Goal: Task Accomplishment & Management: Manage account settings

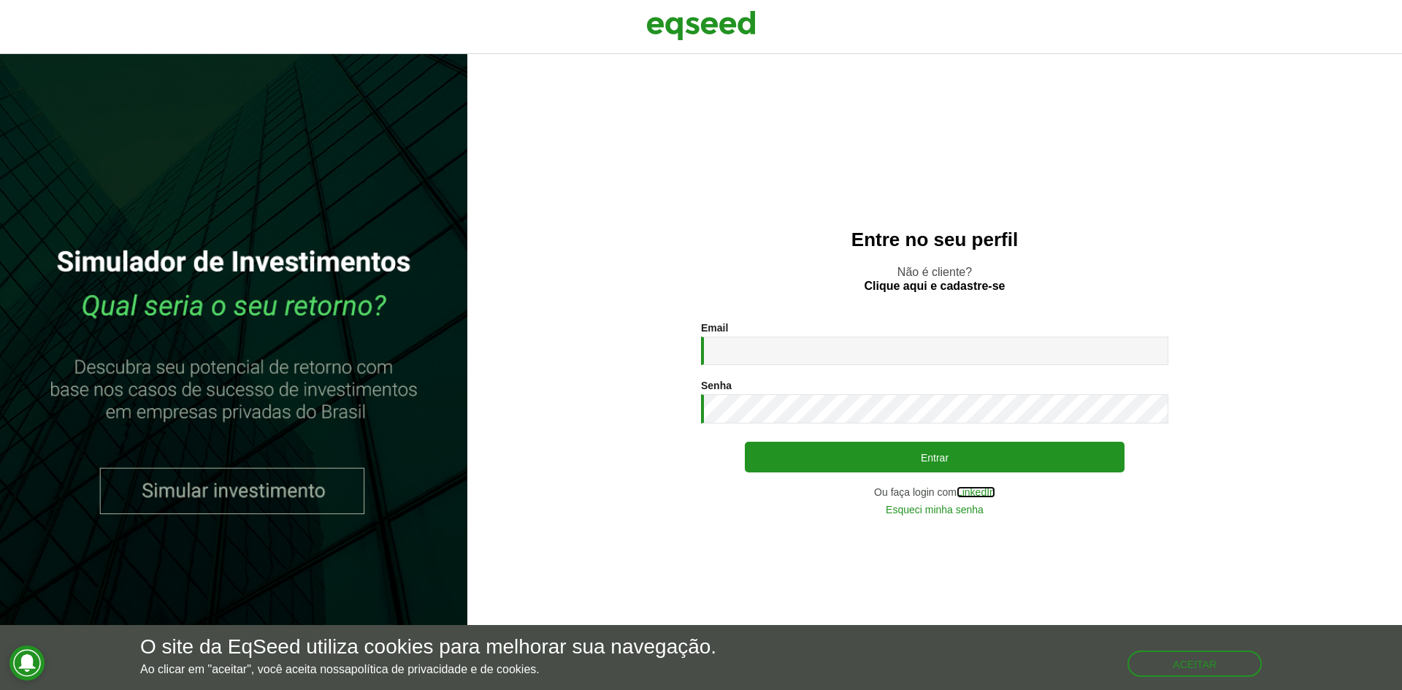
click at [976, 493] on link "LinkedIn" at bounding box center [976, 492] width 39 height 10
click at [937, 512] on link "Esqueci minha senha" at bounding box center [935, 510] width 98 height 10
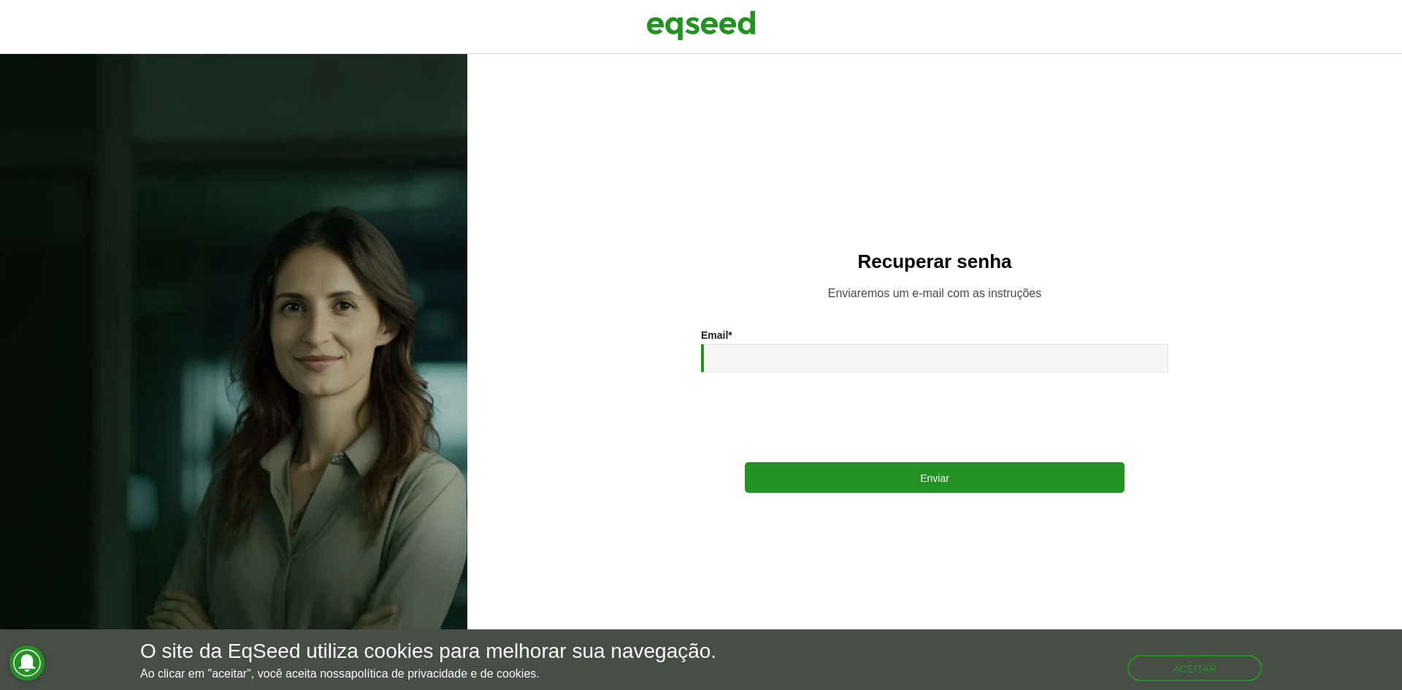
click at [802, 375] on div "Email * Enviar" at bounding box center [934, 411] width 467 height 164
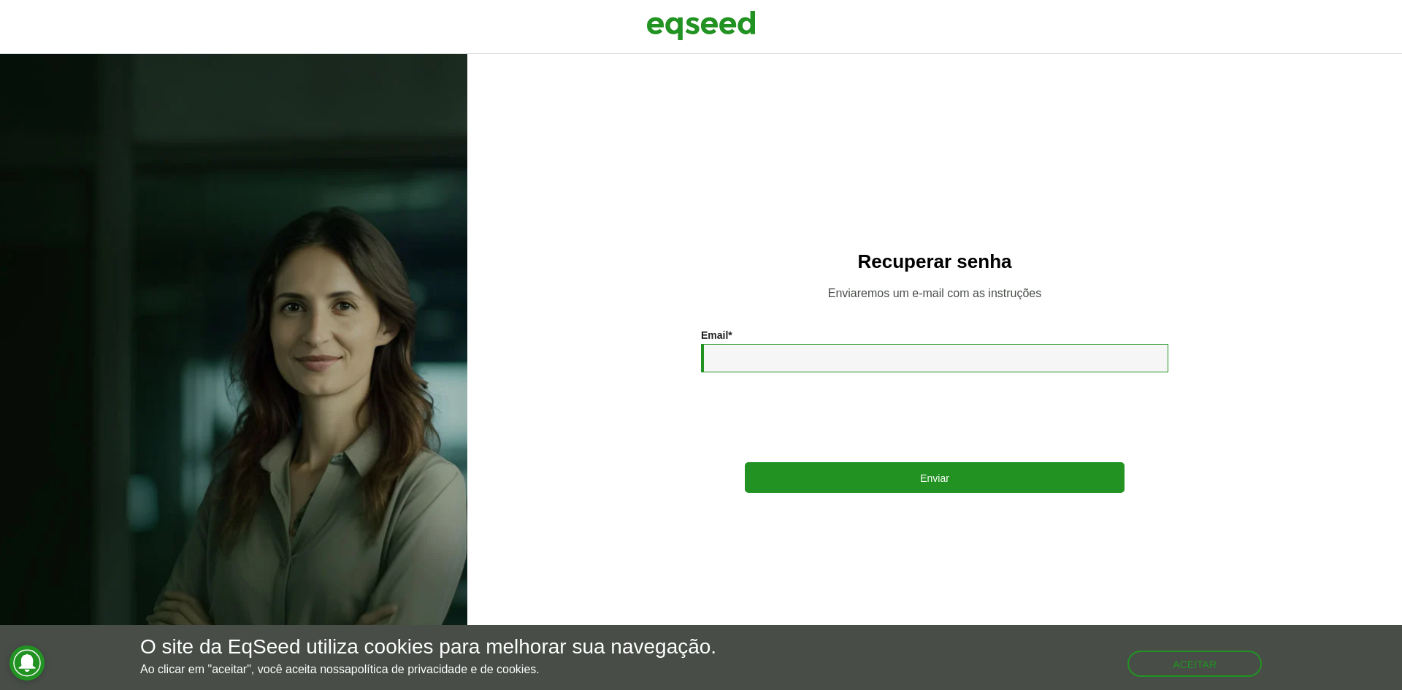
click at [807, 358] on input "Email *" at bounding box center [934, 358] width 467 height 28
type input "*"
type input "**********"
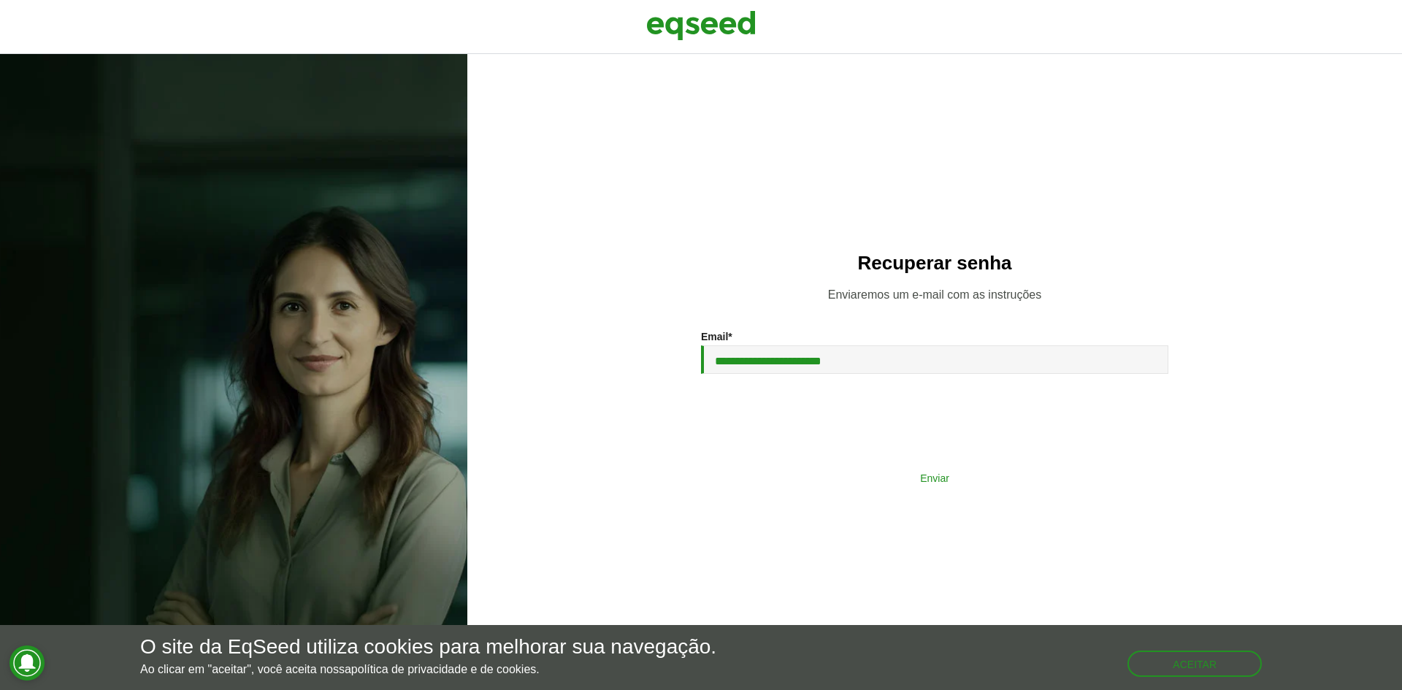
click at [899, 478] on button "Enviar" at bounding box center [935, 478] width 380 height 28
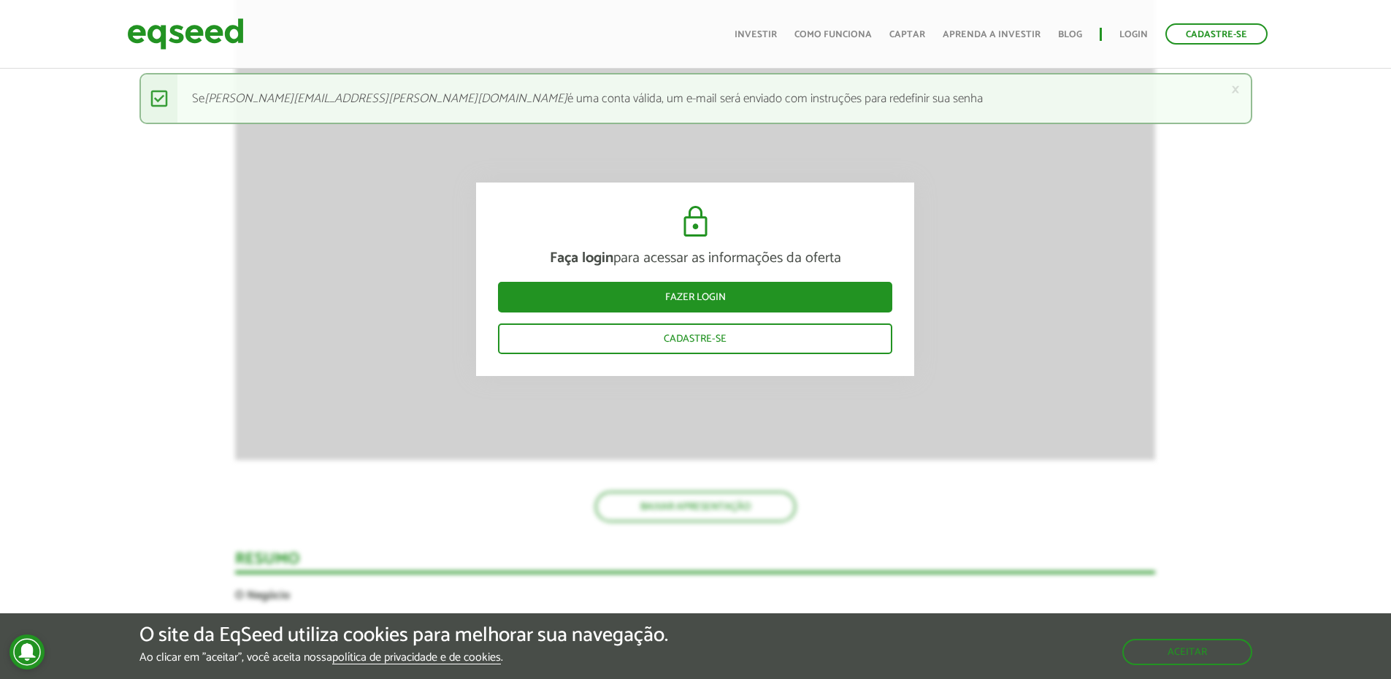
scroll to position [2775, 0]
